Goal: Transaction & Acquisition: Purchase product/service

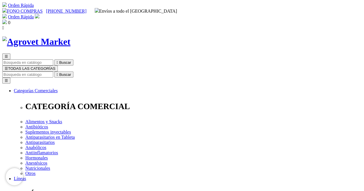
click at [53, 72] on input "Buscar" at bounding box center [27, 75] width 51 height 6
paste input "Amoxigentin"
type input "Amoxigentin"
click at [171, 73] on icon "" at bounding box center [170, 75] width 1 height 4
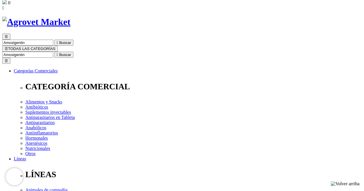
scroll to position [29, 0]
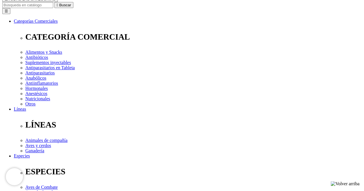
scroll to position [58, 0]
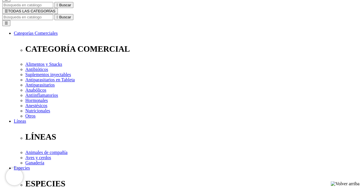
drag, startPoint x: 224, startPoint y: 20, endPoint x: 188, endPoint y: 17, distance: 36.9
copy h1 "Amoxigentin"
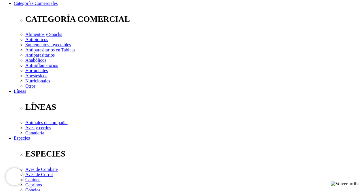
scroll to position [86, 0]
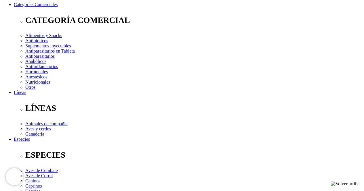
drag, startPoint x: 203, startPoint y: 28, endPoint x: 295, endPoint y: 0, distance: 96.4
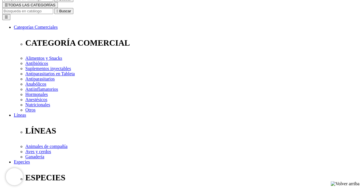
scroll to position [144, 0]
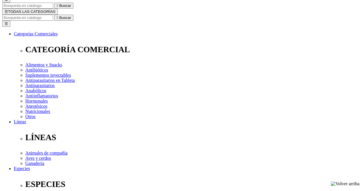
scroll to position [144, 0]
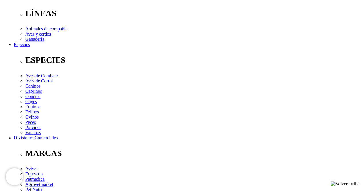
scroll to position [173, 0]
